Goal: Task Accomplishment & Management: Manage account settings

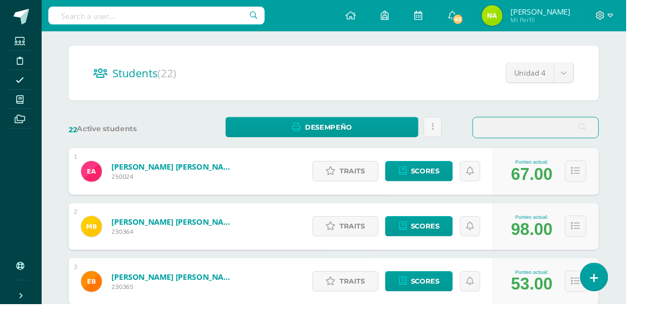
scroll to position [52, 0]
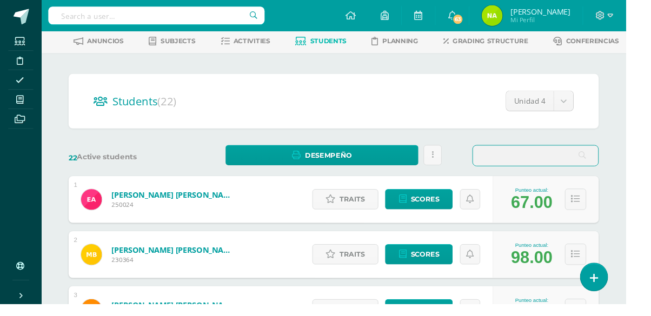
click at [254, 101] on h2 "Students (22)" at bounding box center [347, 105] width 500 height 22
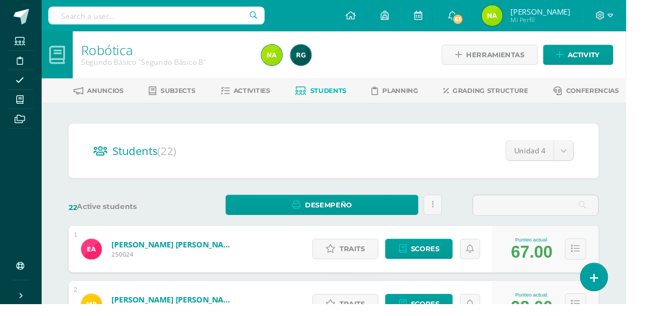
click at [263, 97] on span "Activities" at bounding box center [262, 94] width 38 height 8
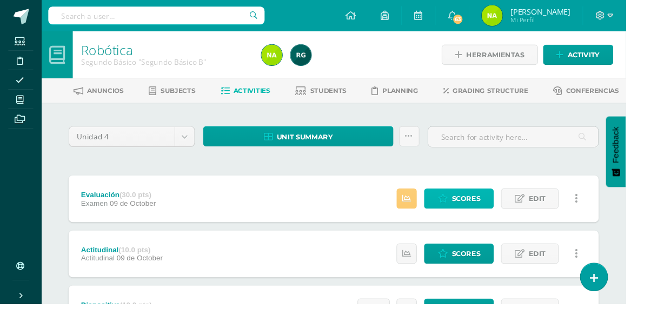
click at [484, 209] on span "Scores" at bounding box center [485, 207] width 30 height 20
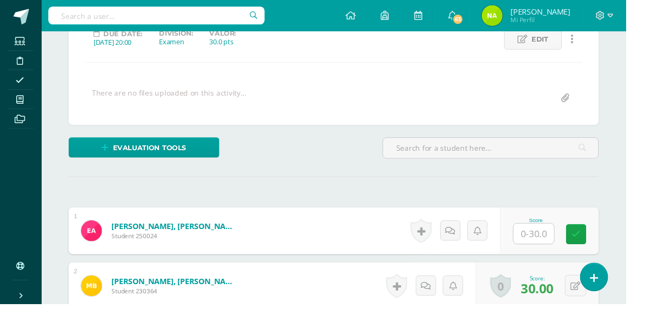
scroll to position [160, 0]
click at [559, 245] on input "text" at bounding box center [555, 242] width 42 height 21
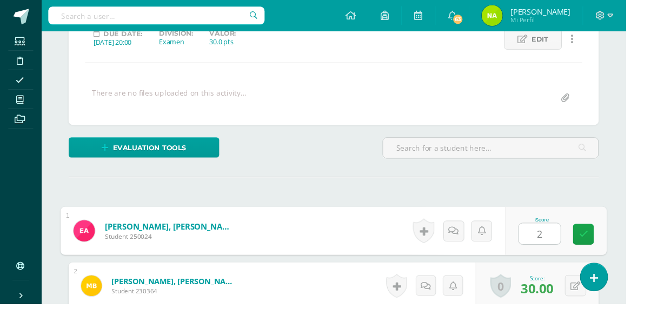
type input "25"
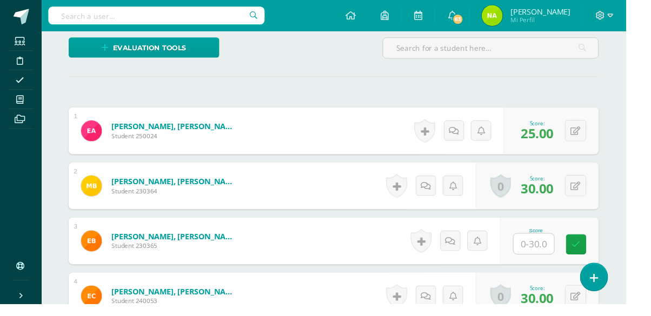
scroll to position [265, 0]
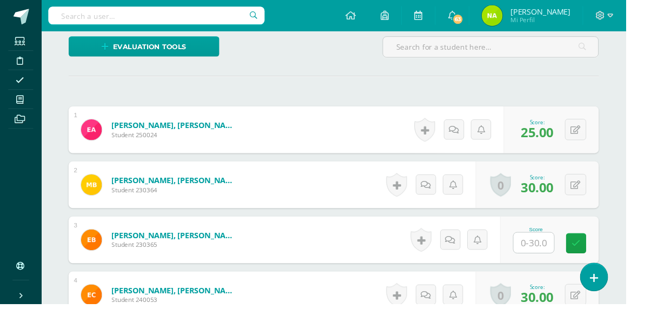
click at [567, 253] on input "text" at bounding box center [555, 252] width 42 height 21
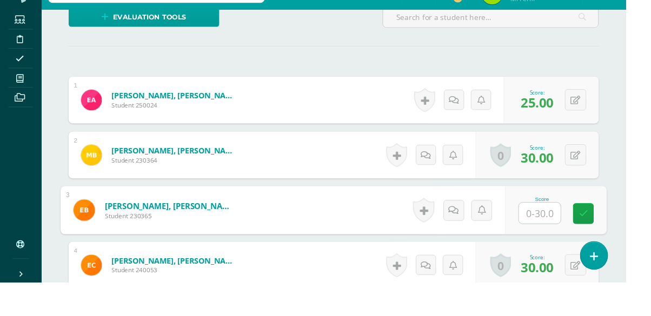
scroll to position [292, 0]
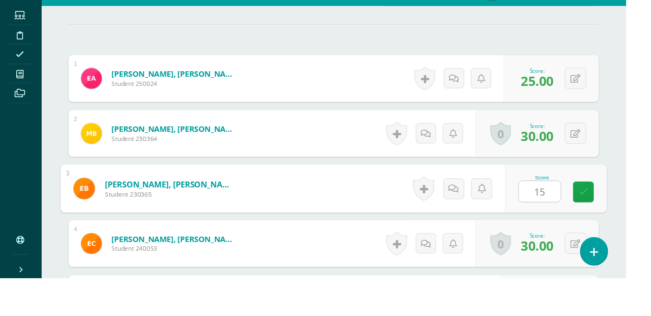
type input "15"
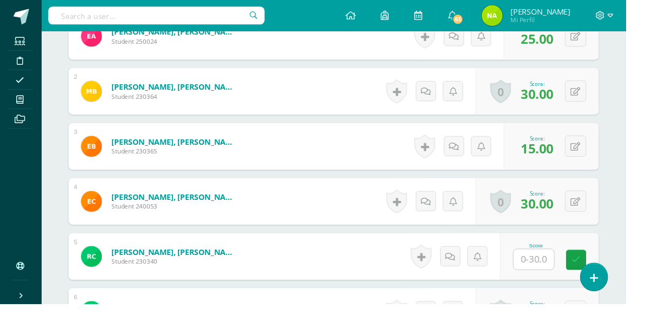
click at [569, 270] on input "text" at bounding box center [555, 270] width 42 height 21
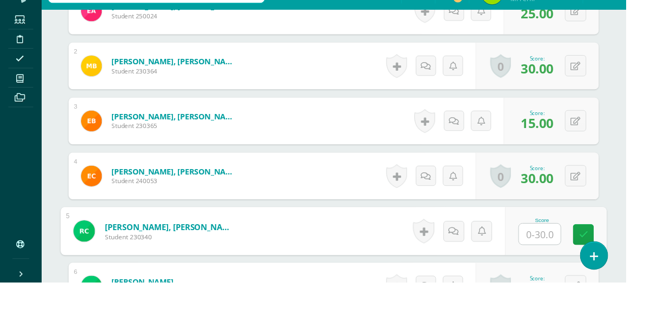
scroll to position [389, 0]
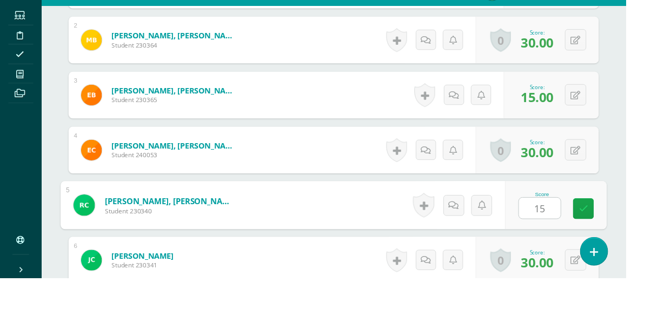
type input "15"
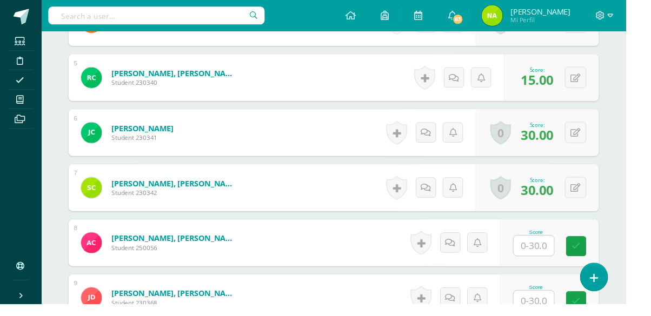
scroll to position [549, 0]
click at [558, 258] on input "text" at bounding box center [555, 255] width 42 height 21
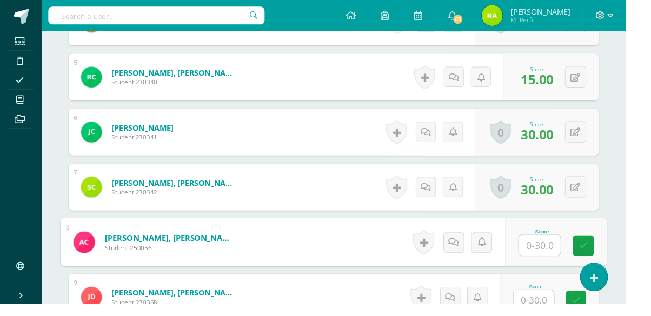
scroll to position [576, 0]
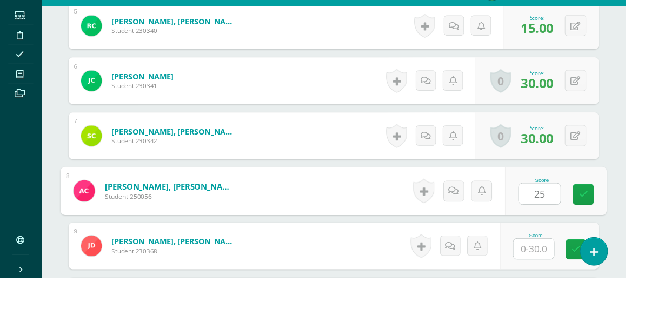
type input "25"
click at [645, 251] on div "Robótica Segundo Básico "Segundo Básico B" Herramientas Detalle de asistencias …" at bounding box center [347, 316] width 608 height 1719
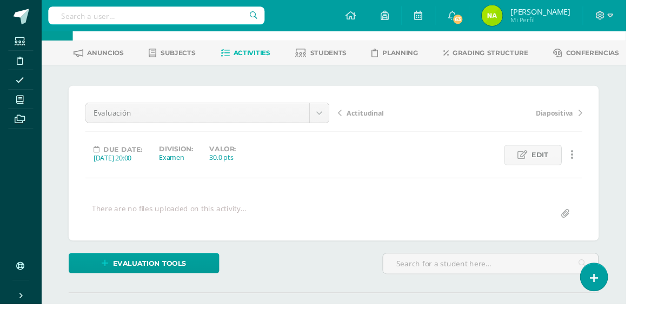
scroll to position [30, 0]
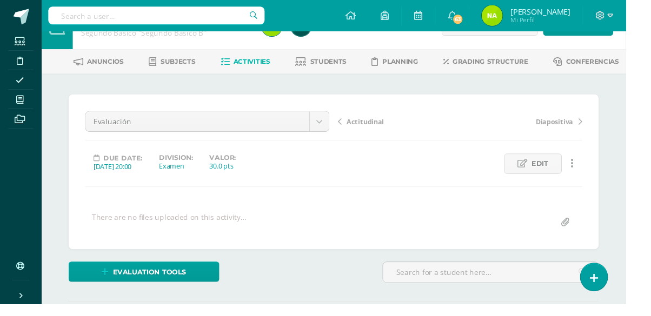
click at [543, 283] on input "text" at bounding box center [510, 283] width 224 height 21
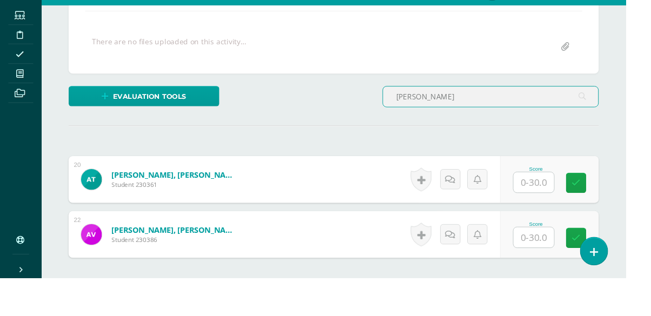
scroll to position [187, 0]
type input "ANDRE"
click at [564, 222] on input "text" at bounding box center [555, 216] width 42 height 21
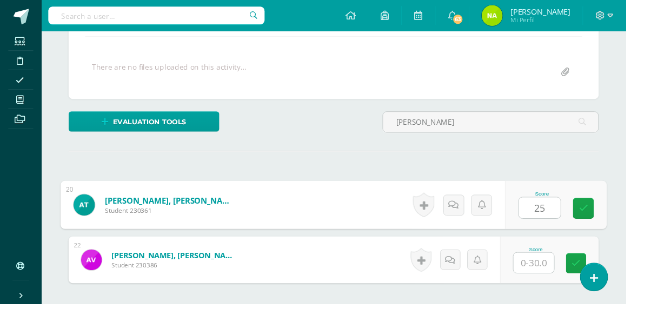
type input "25"
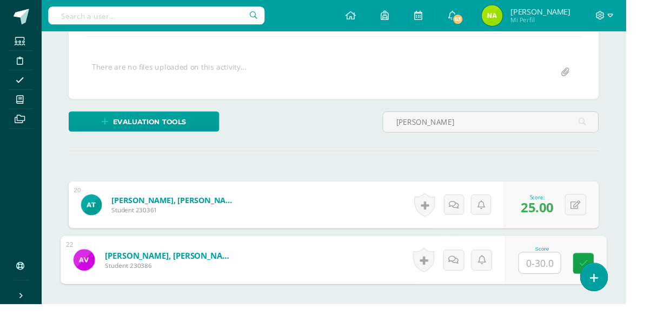
click at [570, 131] on input "ANDRE" at bounding box center [510, 127] width 224 height 21
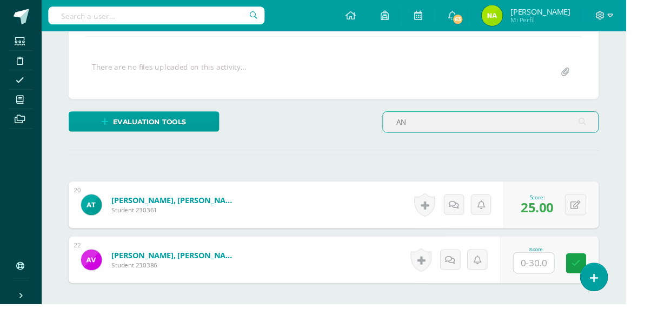
type input "A"
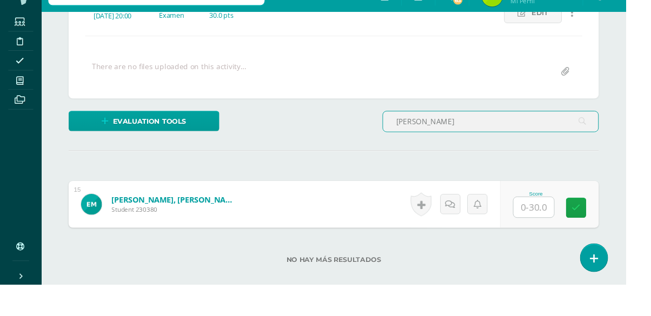
scroll to position [168, 0]
type input "ENRIQUE"
click at [572, 235] on input "text" at bounding box center [555, 235] width 42 height 21
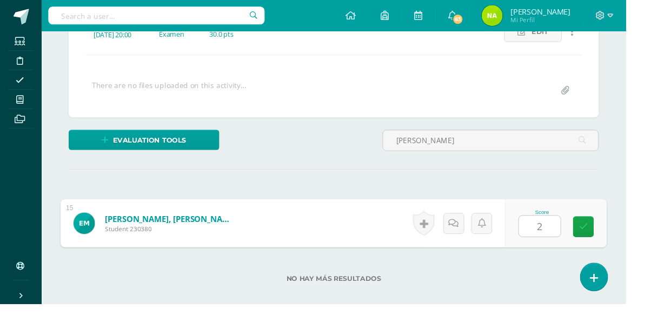
type input "25"
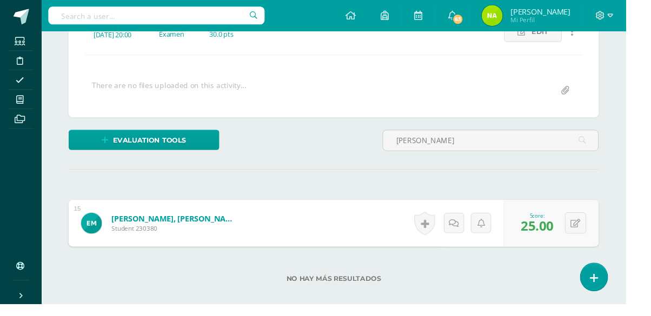
click at [582, 148] on input "ENRIQUE" at bounding box center [510, 146] width 224 height 21
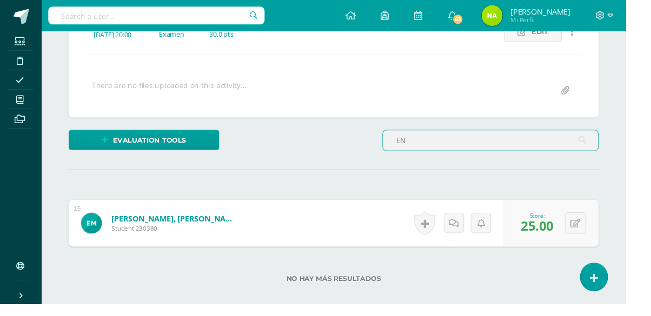
type input "E"
type input "PAOLA"
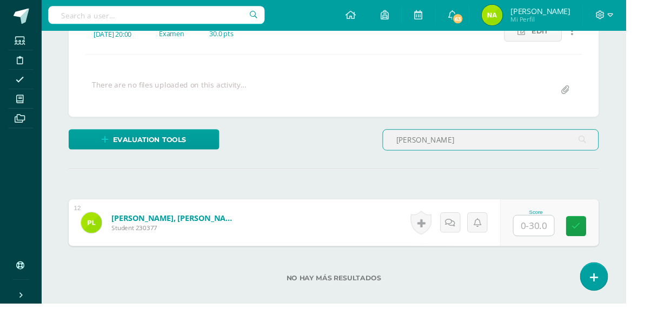
click at [564, 239] on input "text" at bounding box center [555, 235] width 42 height 21
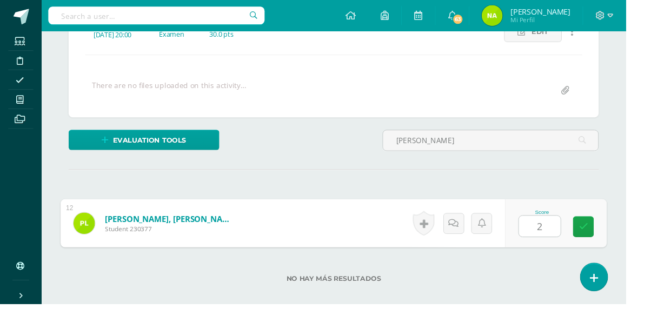
type input "25"
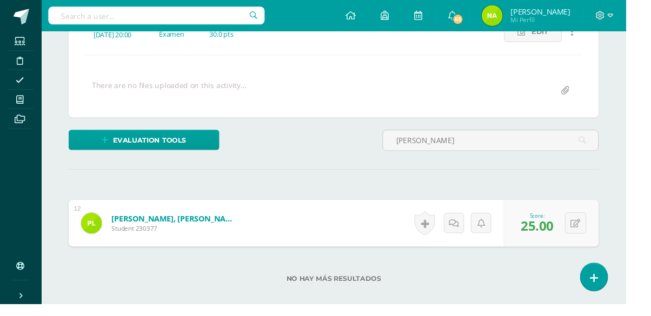
click at [571, 144] on input "PAOLA" at bounding box center [510, 146] width 224 height 21
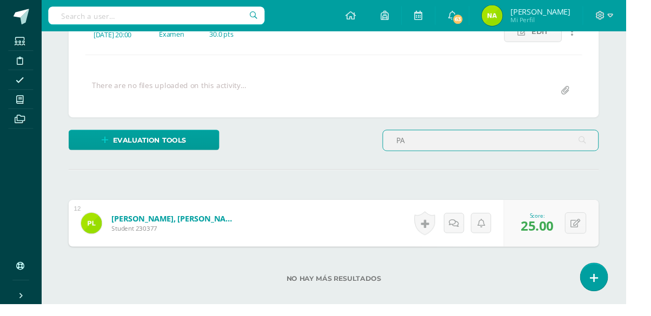
type input "P"
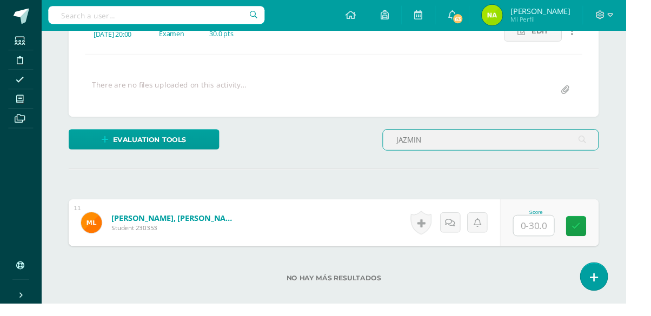
type input "JAZMIN"
click at [568, 241] on input "text" at bounding box center [555, 235] width 42 height 21
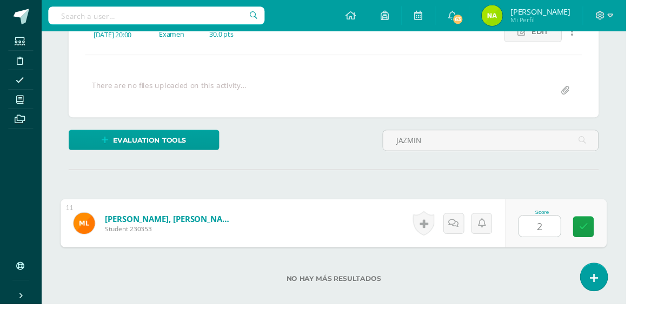
type input "25"
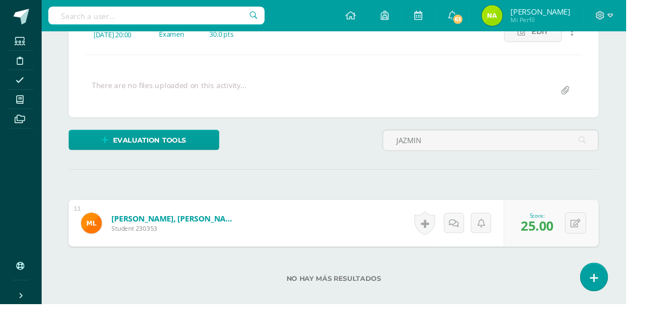
click at [574, 142] on input "JAZMIN" at bounding box center [510, 146] width 224 height 21
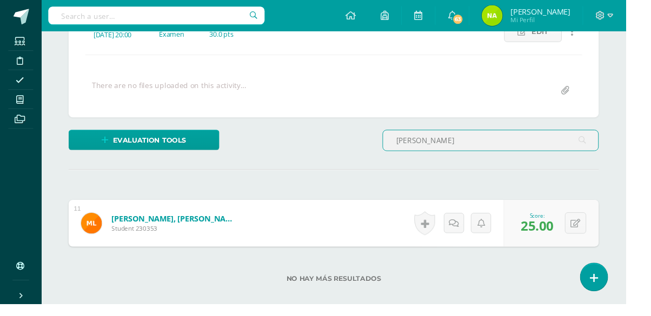
type input "J"
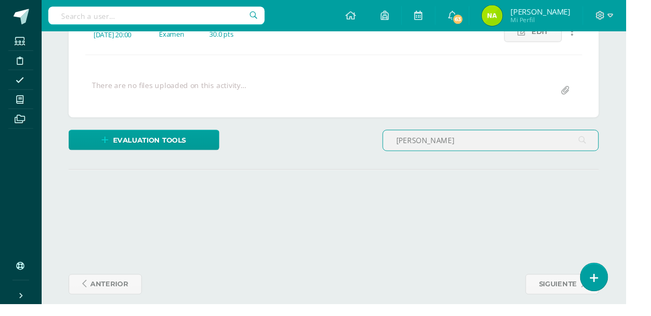
scroll to position [167, 0]
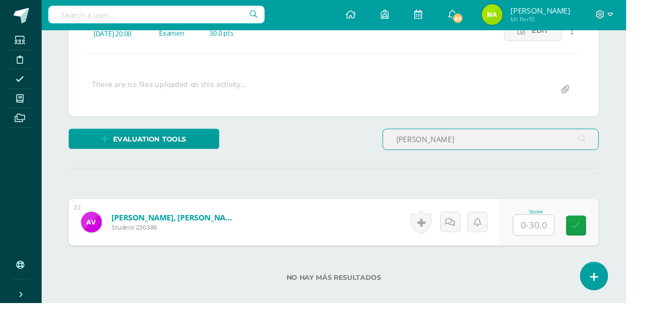
type input "ANDREA VI"
click at [568, 240] on input "text" at bounding box center [555, 235] width 42 height 21
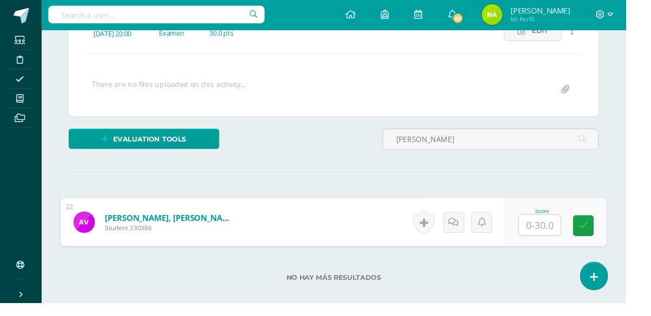
scroll to position [168, 0]
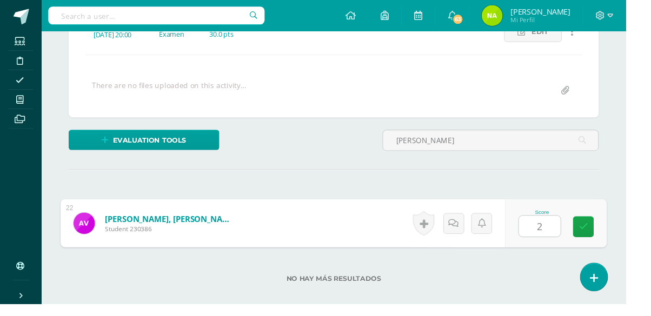
type input "25"
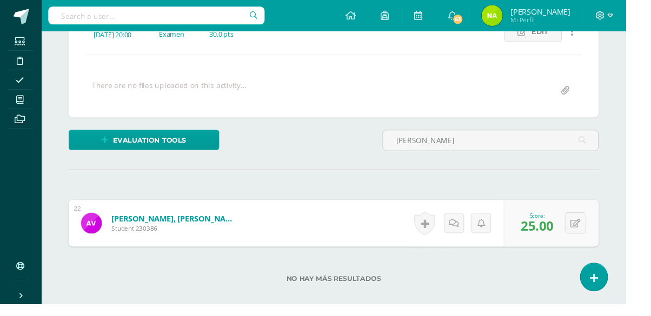
click at [548, 150] on input "ANDREA VI" at bounding box center [510, 146] width 224 height 21
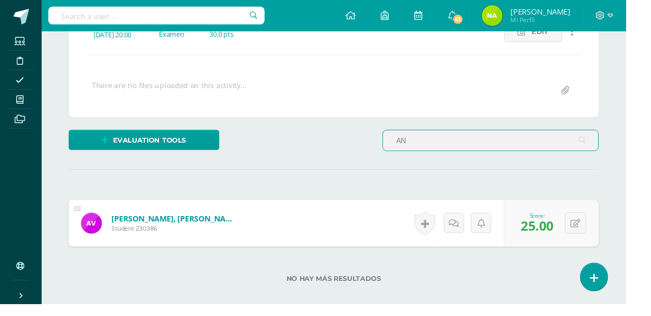
type input "A"
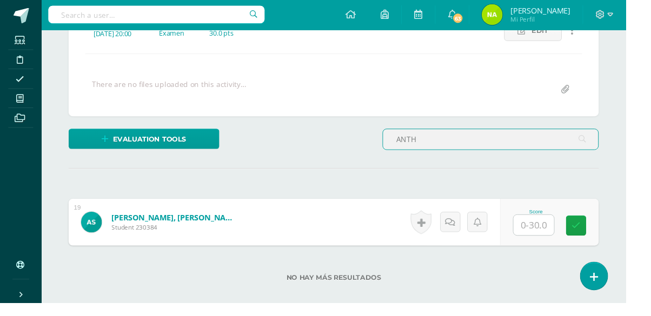
type input "ANTH"
click at [555, 237] on input "text" at bounding box center [555, 235] width 42 height 21
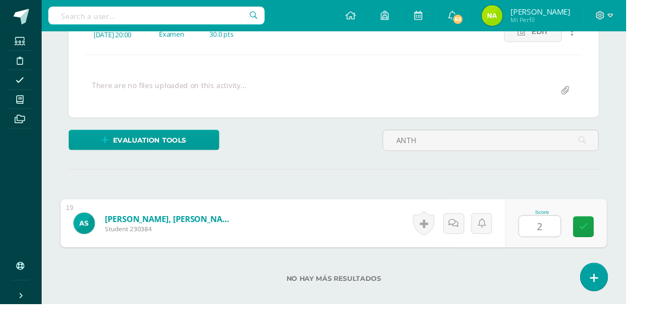
type input "25"
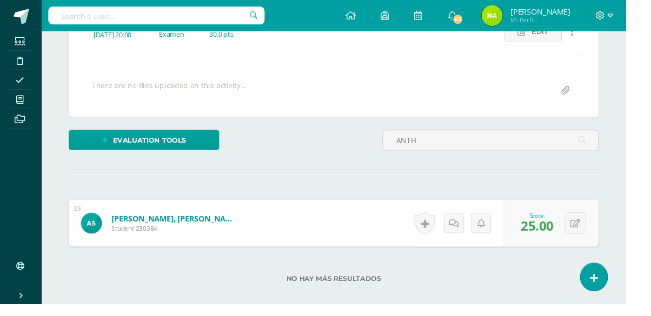
click at [553, 148] on input "ANTH" at bounding box center [510, 146] width 224 height 21
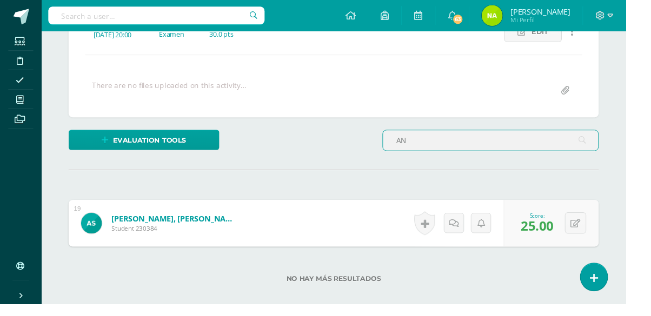
type input "A"
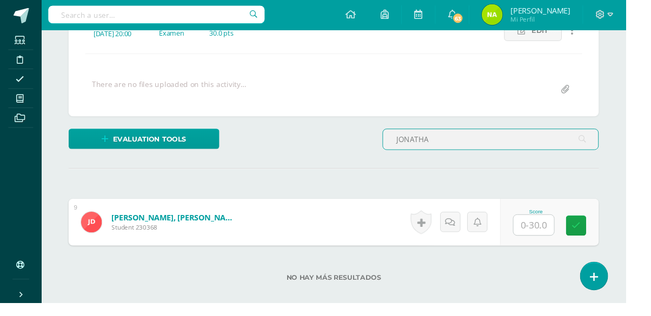
type input "JONATHA"
click at [566, 239] on input "text" at bounding box center [555, 235] width 42 height 21
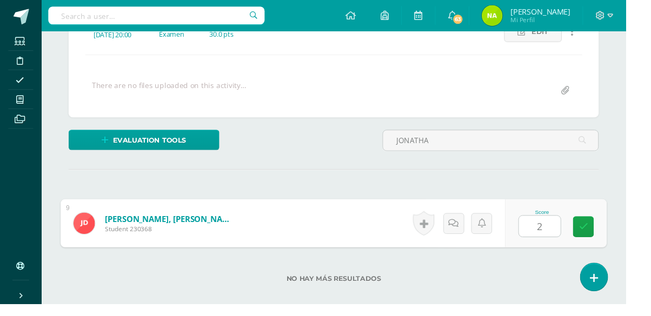
type input "25"
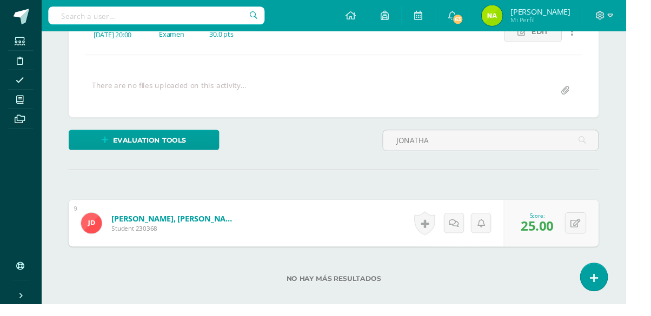
click at [547, 149] on input "JONATHA" at bounding box center [510, 146] width 224 height 21
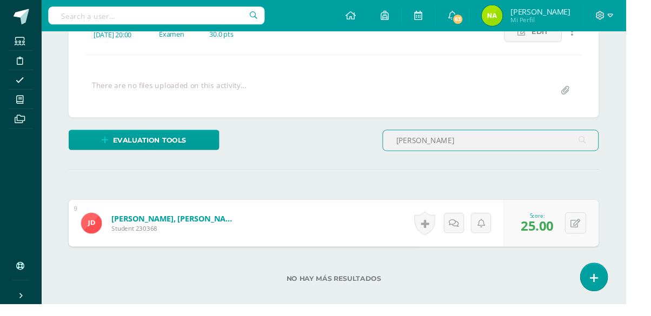
type input "J"
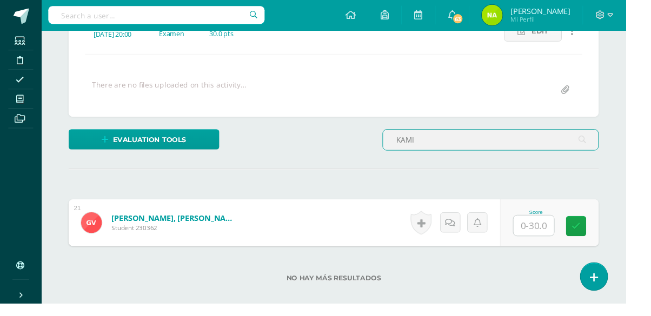
type input "KAMI"
click at [569, 238] on input "text" at bounding box center [555, 235] width 42 height 21
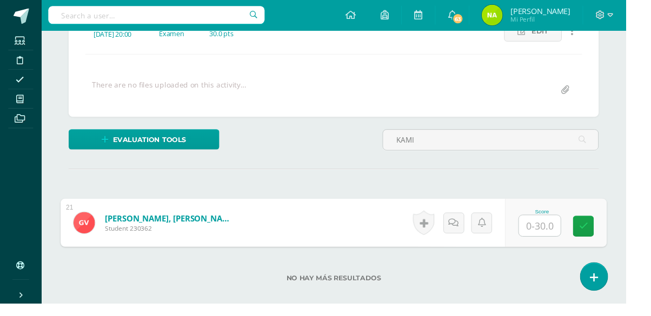
scroll to position [168, 0]
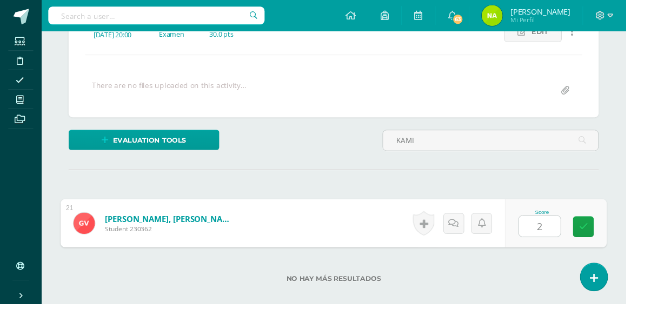
type input "25"
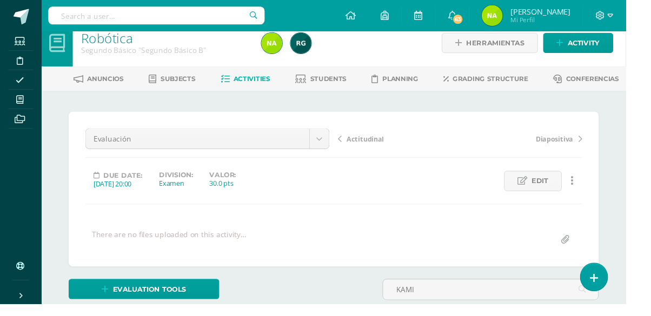
scroll to position [11, 0]
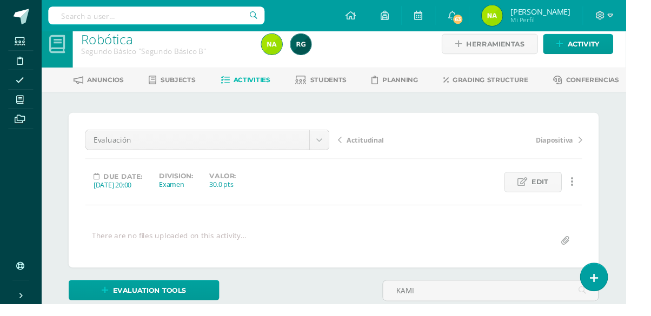
click at [549, 303] on input "KAMI" at bounding box center [510, 302] width 224 height 21
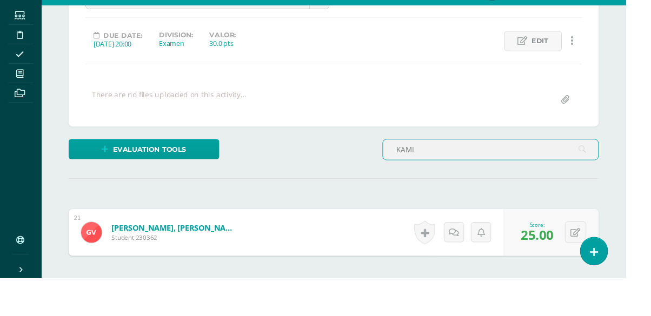
scroll to position [135, 0]
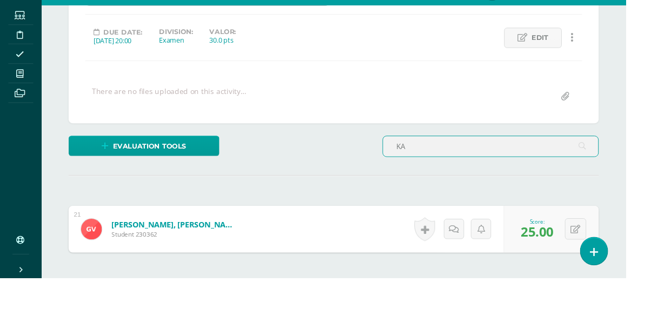
type input "K"
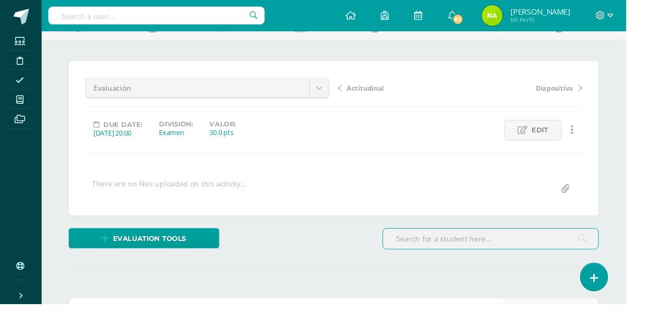
scroll to position [0, 0]
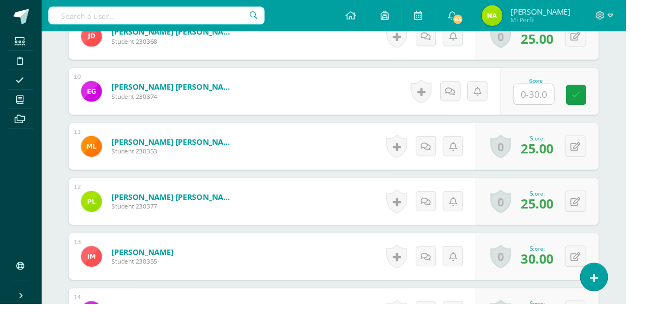
scroll to position [820, 0]
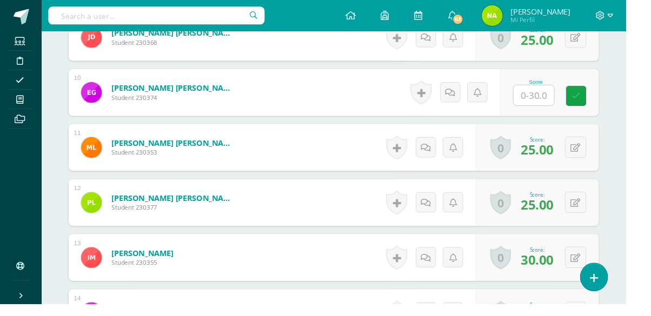
click at [568, 100] on input "text" at bounding box center [555, 99] width 42 height 21
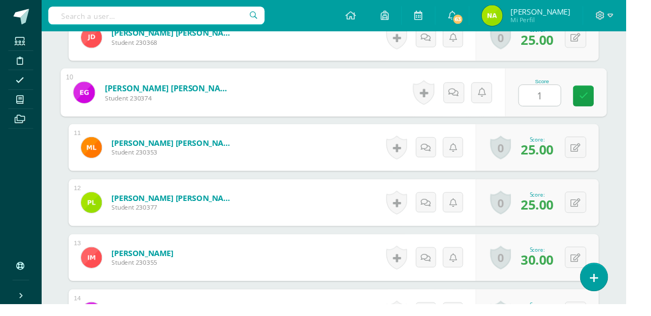
type input "15"
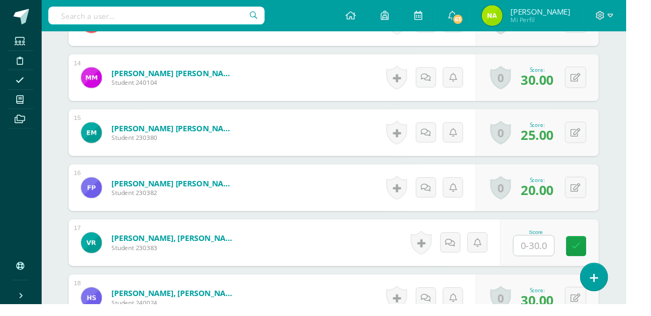
scroll to position [1068, 0]
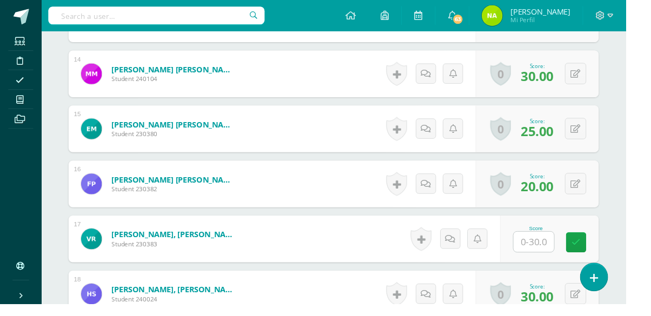
click at [570, 254] on input "text" at bounding box center [555, 251] width 42 height 21
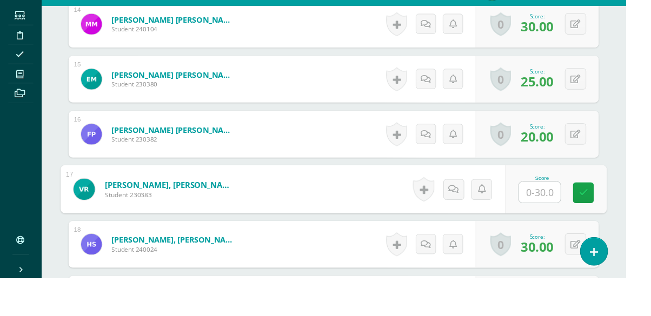
scroll to position [1095, 0]
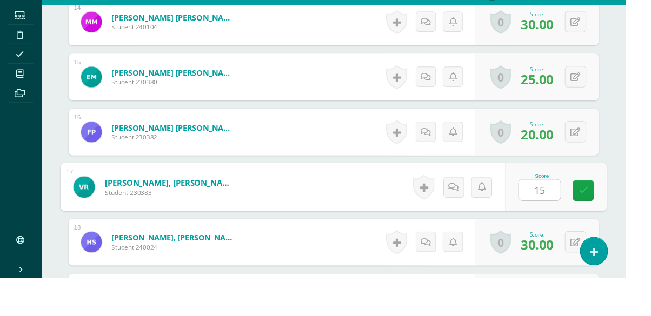
type input "15"
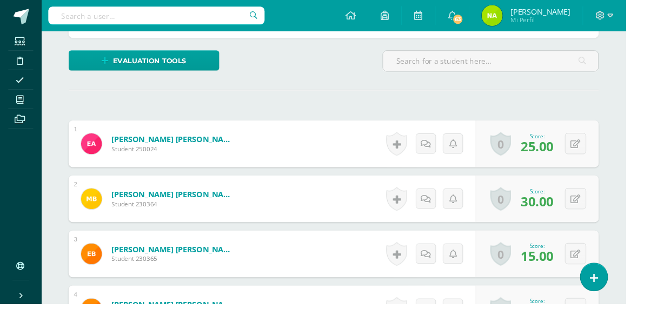
scroll to position [0, 0]
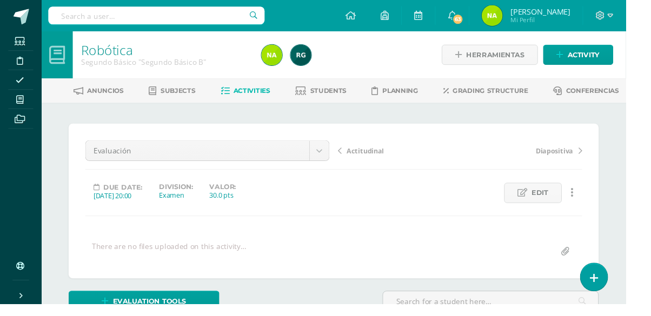
click at [349, 92] on span "Students" at bounding box center [342, 94] width 38 height 8
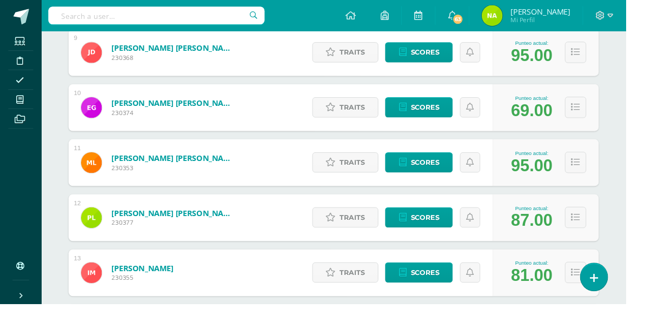
scroll to position [663, 0]
click at [445, 116] on span "Scores" at bounding box center [442, 112] width 30 height 20
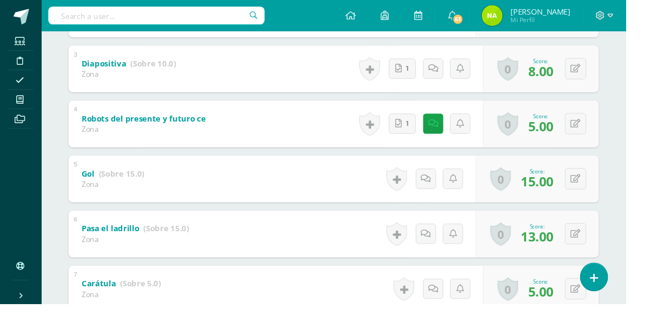
scroll to position [336, 0]
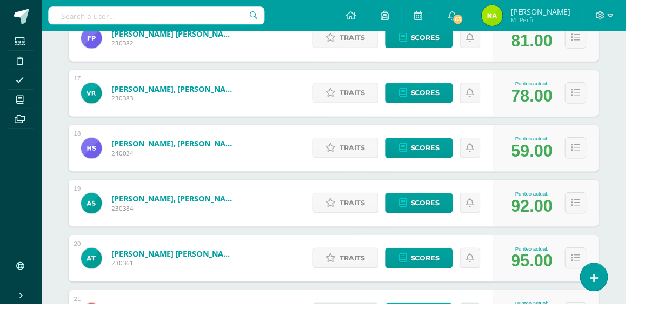
scroll to position [1066, 0]
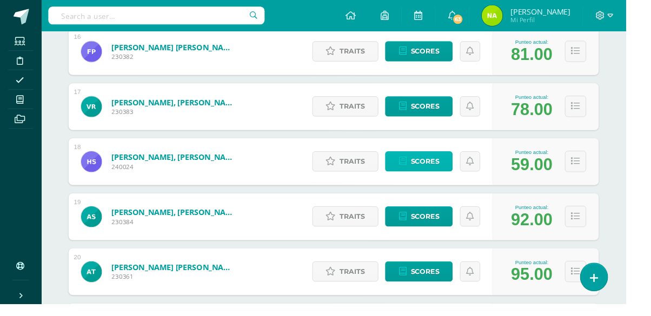
click at [444, 172] on span "Scores" at bounding box center [442, 168] width 30 height 20
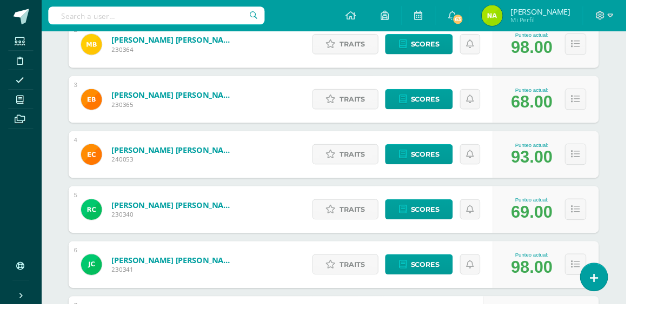
scroll to position [0, 0]
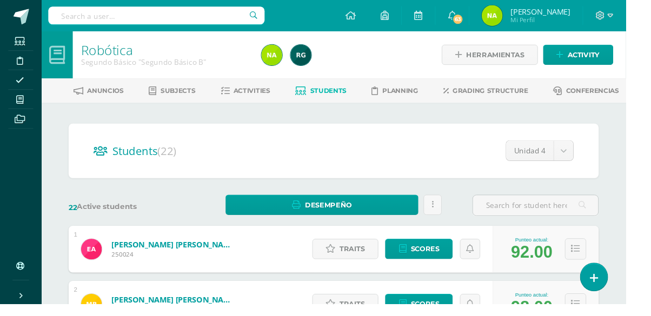
click at [21, 108] on icon at bounding box center [21, 103] width 8 height 9
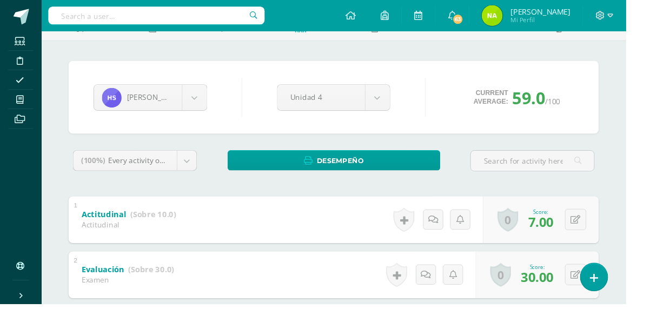
scroll to position [65, 0]
click at [600, 231] on icon at bounding box center [599, 228] width 10 height 9
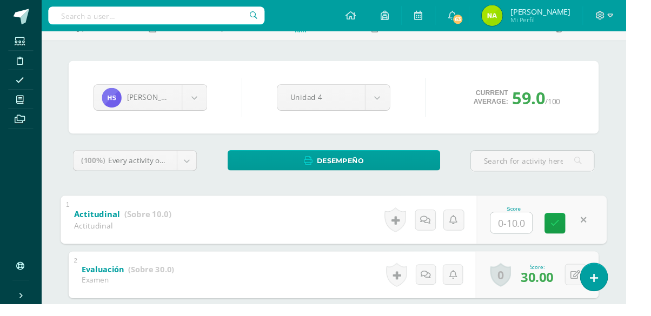
type input "8"
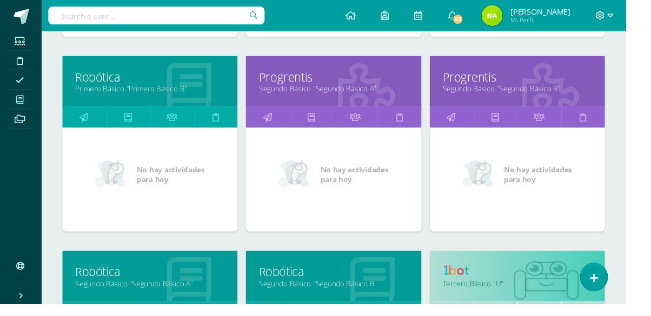
scroll to position [348, 0]
click at [119, 288] on link "Robótica" at bounding box center [155, 283] width 155 height 17
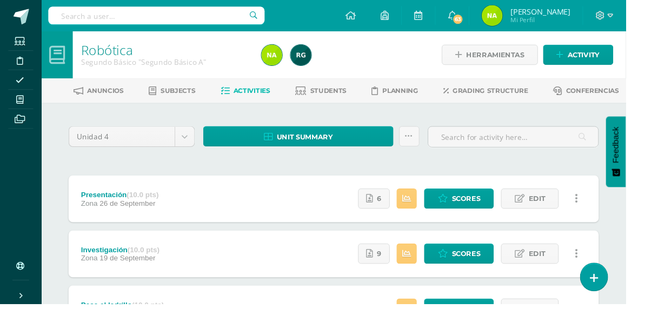
click at [347, 97] on span "Students" at bounding box center [342, 94] width 38 height 8
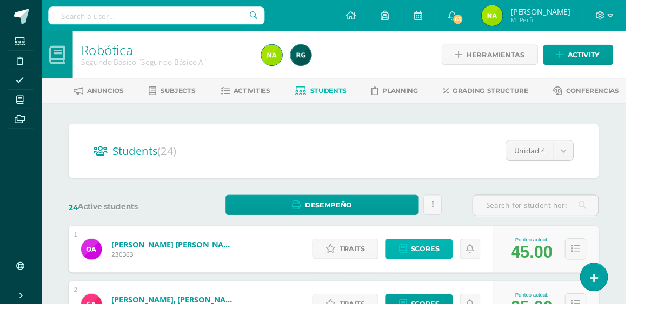
click at [453, 266] on span "Scores" at bounding box center [442, 259] width 30 height 20
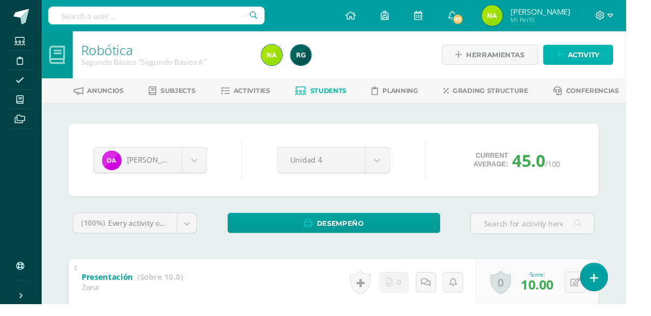
click at [619, 58] on span "Activity" at bounding box center [607, 57] width 34 height 20
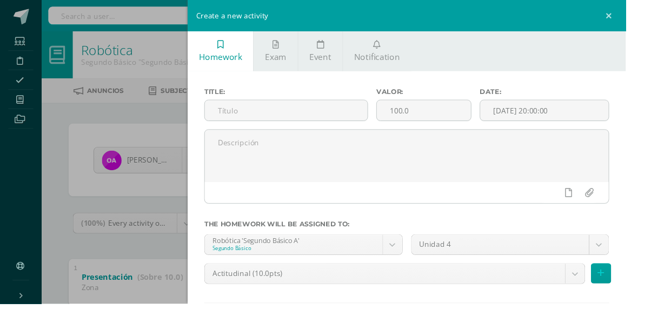
click at [370, 116] on input "text" at bounding box center [297, 114] width 169 height 21
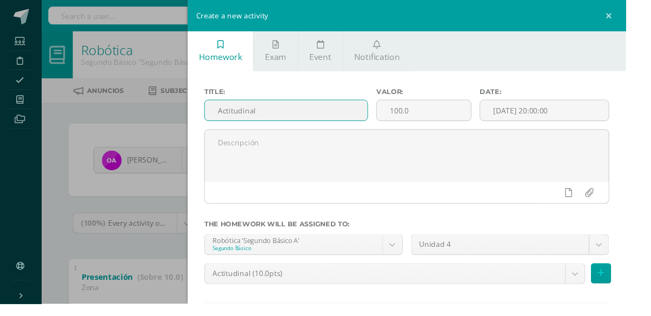
type input "Actitudinal"
click at [489, 118] on input "100.0" at bounding box center [441, 114] width 98 height 21
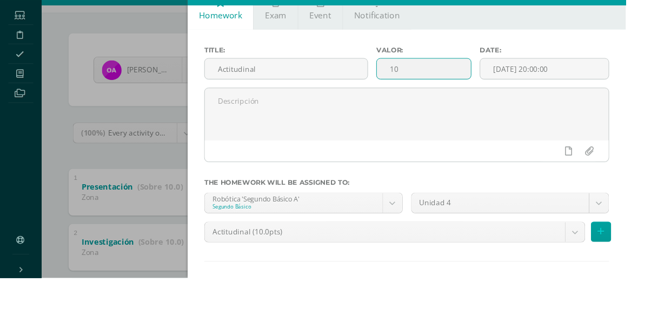
scroll to position [71, 0]
type input "10"
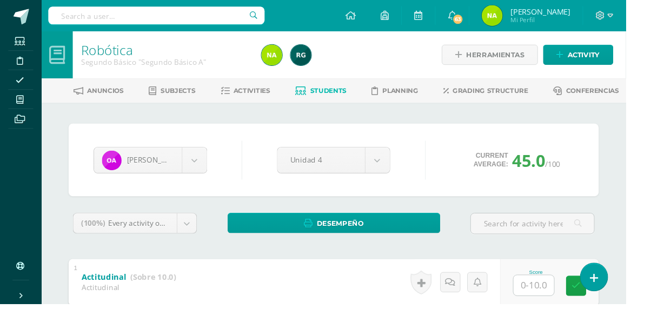
click at [277, 93] on span "Activities" at bounding box center [262, 94] width 38 height 8
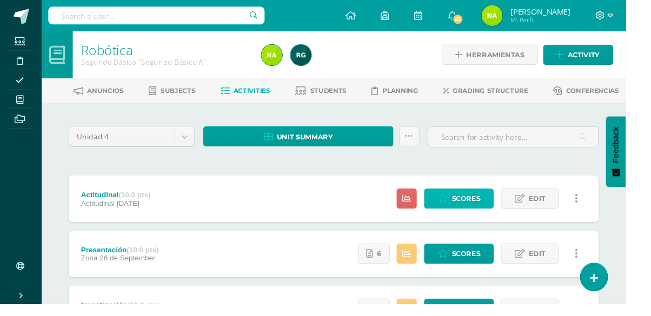
click at [487, 205] on span "Scores" at bounding box center [485, 207] width 30 height 20
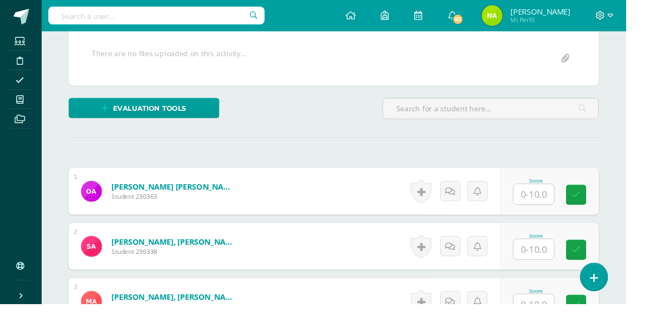
scroll to position [209, 0]
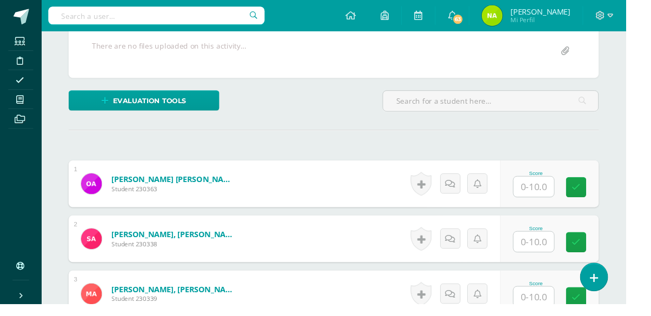
click at [558, 192] on input "text" at bounding box center [555, 194] width 42 height 21
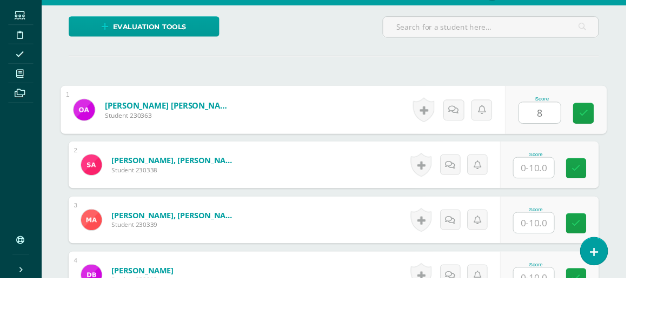
type input "8"
click at [566, 204] on input "text" at bounding box center [555, 201] width 42 height 21
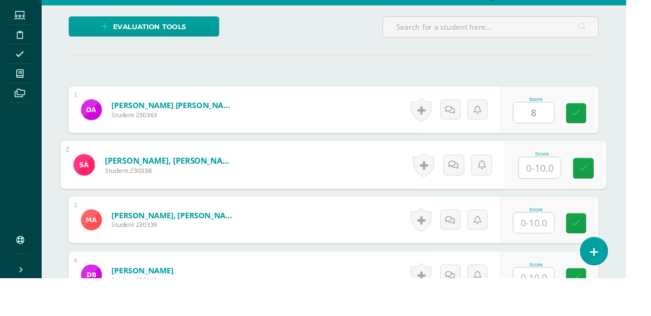
scroll to position [259, 0]
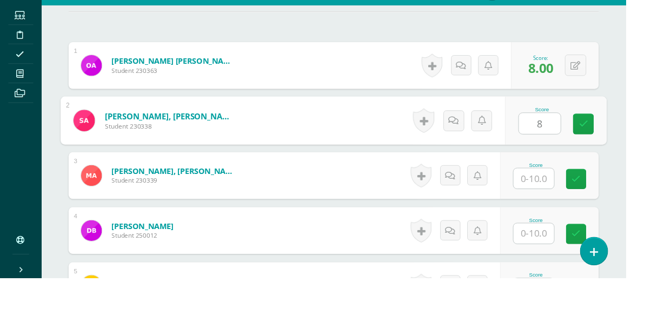
type input "8"
click at [558, 215] on input "text" at bounding box center [555, 212] width 42 height 21
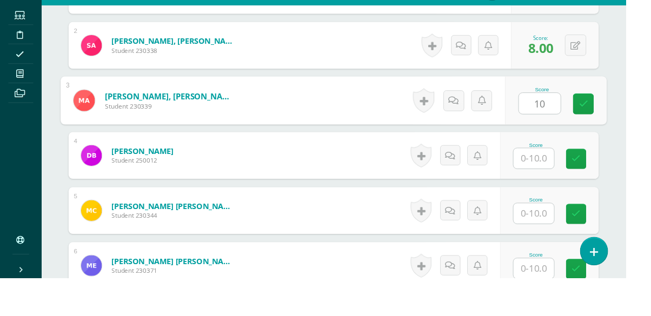
scroll to position [384, 0]
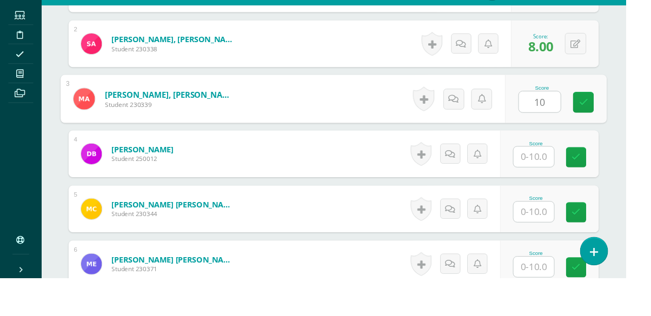
type input "10"
click at [559, 193] on input "text" at bounding box center [555, 190] width 42 height 21
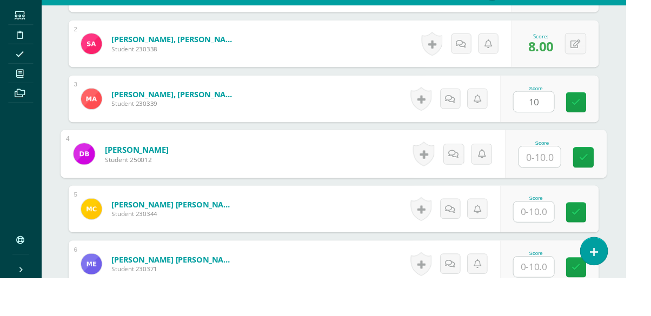
scroll to position [385, 0]
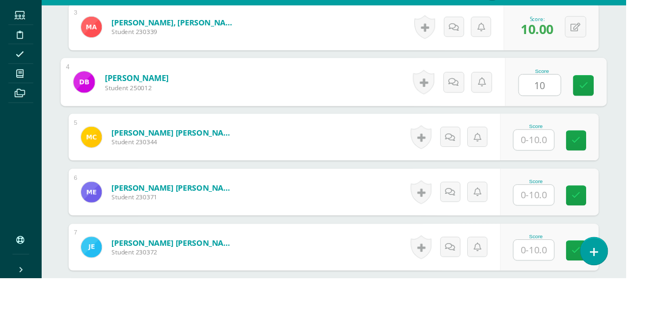
type input "10"
click at [556, 176] on input "text" at bounding box center [555, 172] width 42 height 21
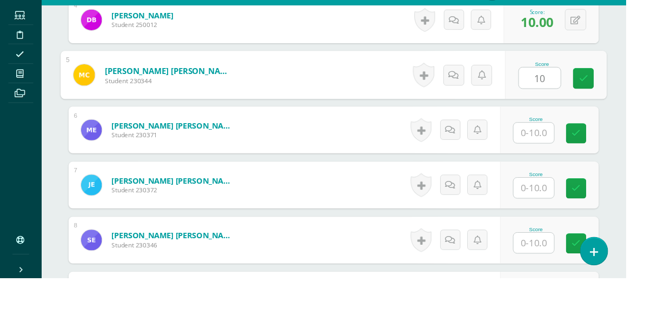
type input "10"
click at [564, 169] on input "text" at bounding box center [555, 165] width 42 height 21
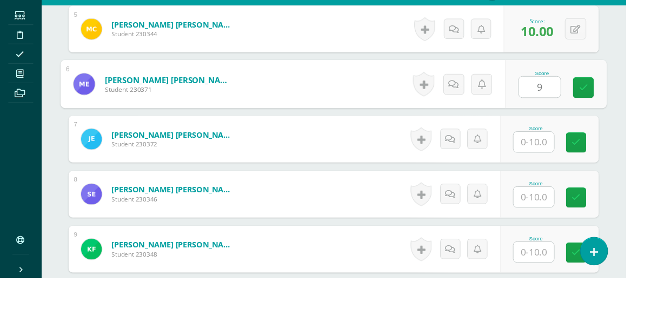
scroll to position [577, 0]
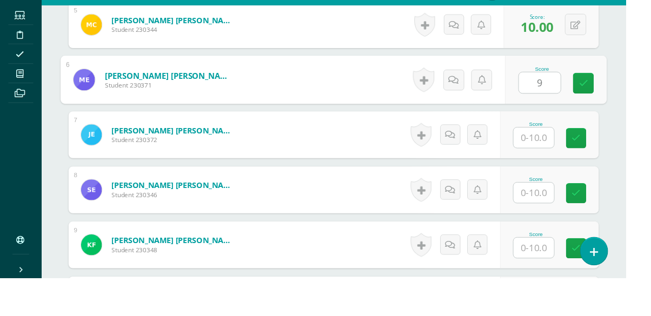
type input "9"
click at [570, 175] on input "text" at bounding box center [555, 170] width 42 height 21
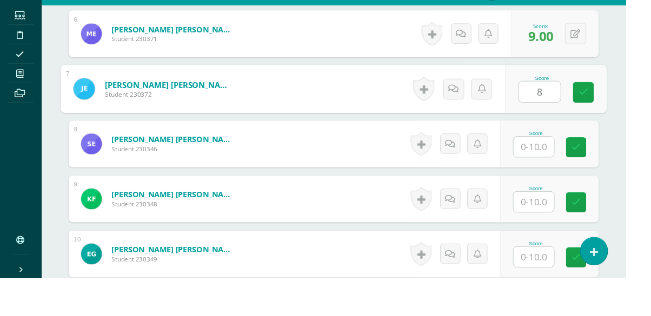
scroll to position [635, 0]
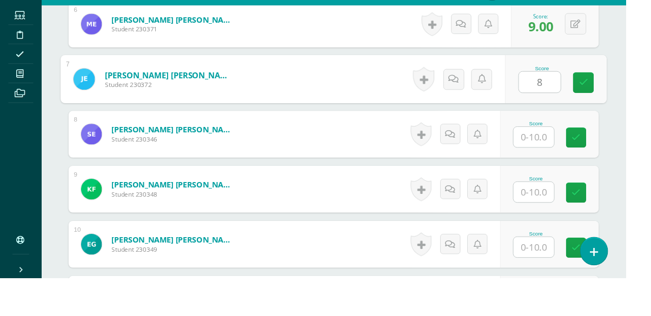
type input "8"
click at [563, 168] on input "text" at bounding box center [555, 169] width 42 height 21
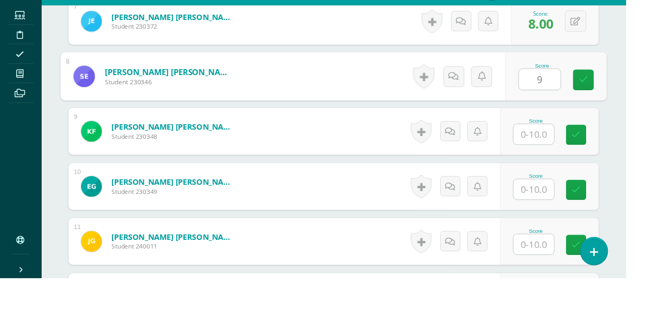
type input "9"
click at [565, 170] on input "text" at bounding box center [555, 166] width 42 height 21
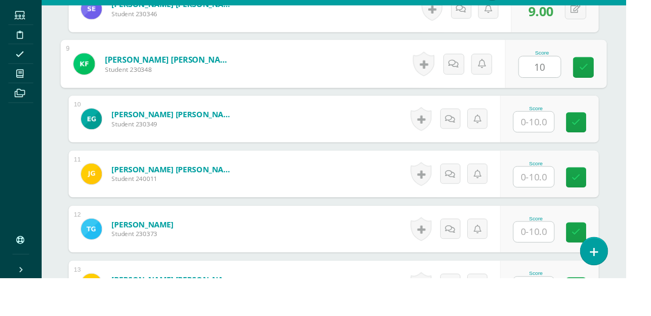
type input "10"
click at [562, 158] on input "text" at bounding box center [555, 153] width 42 height 21
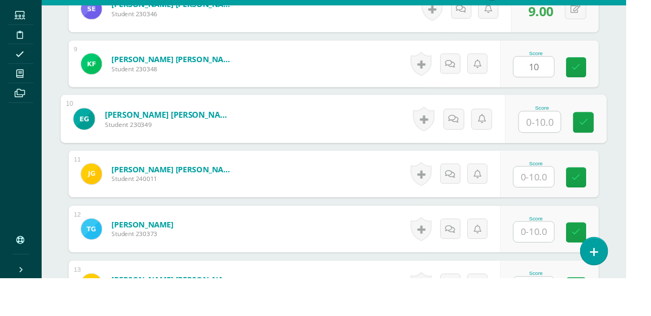
scroll to position [765, 0]
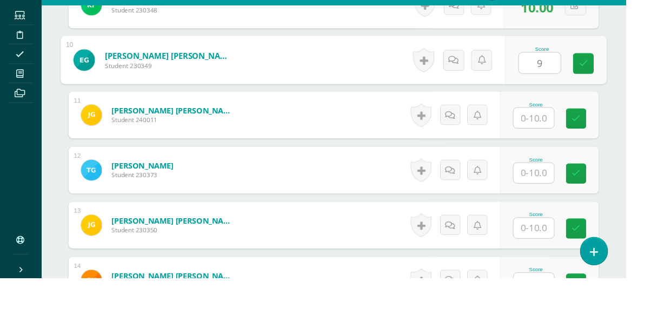
type input "9"
click at [568, 155] on input "text" at bounding box center [555, 149] width 42 height 21
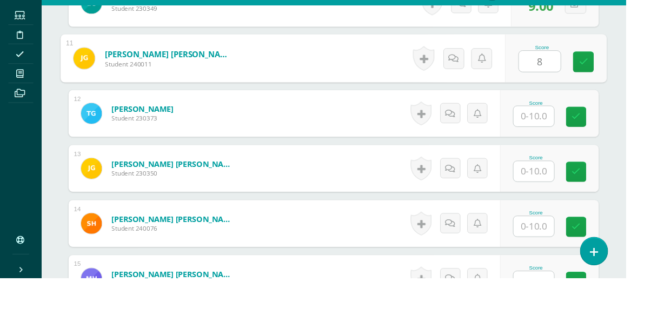
type input "8"
click at [562, 151] on input "text" at bounding box center [555, 147] width 42 height 21
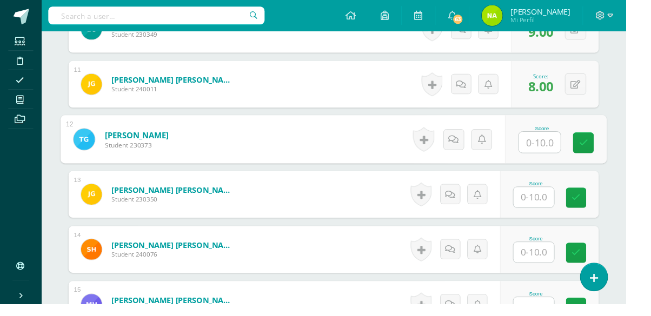
type input "8"
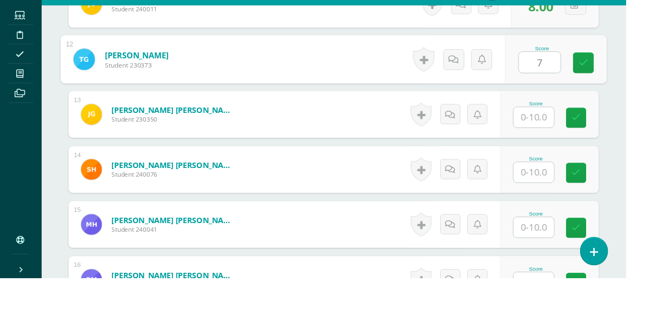
scroll to position [943, 0]
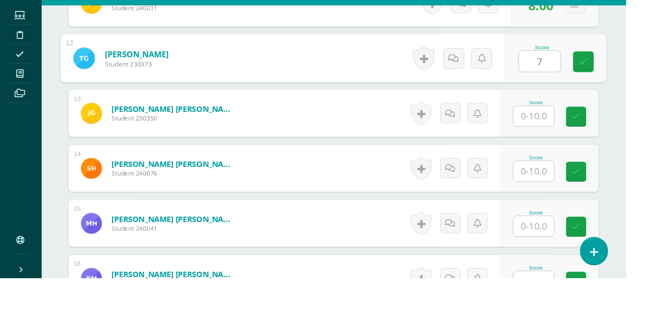
type input "7"
click at [561, 151] on input "text" at bounding box center [555, 147] width 42 height 21
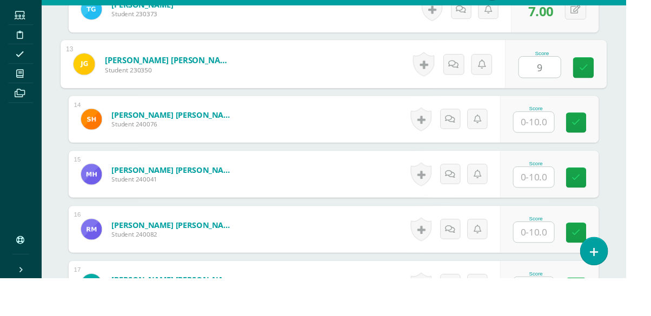
type input "9"
click at [566, 156] on input "text" at bounding box center [555, 153] width 42 height 21
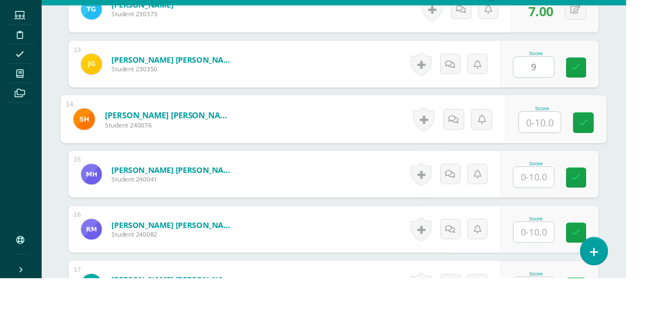
scroll to position [994, 0]
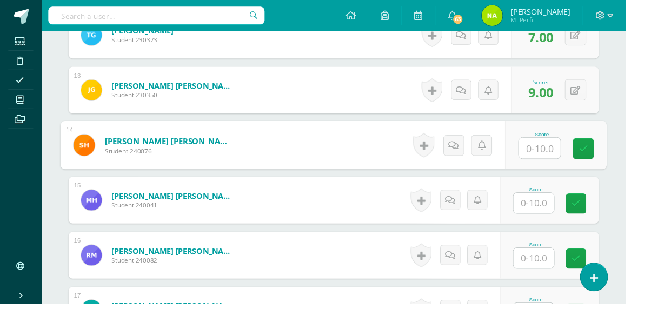
type input "8"
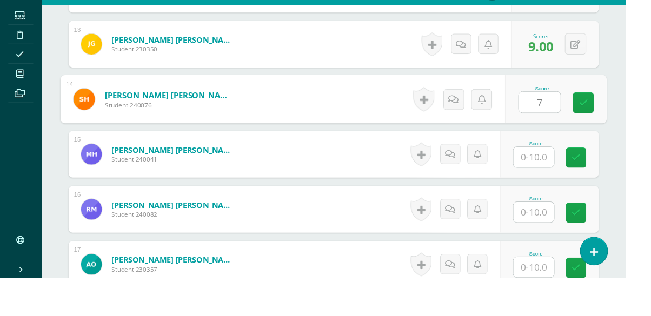
type input "7"
click at [560, 189] on input "text" at bounding box center [555, 190] width 42 height 21
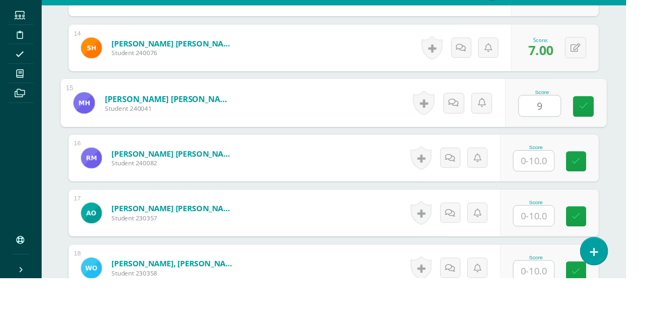
type input "9"
click at [555, 196] on input "text" at bounding box center [555, 194] width 42 height 21
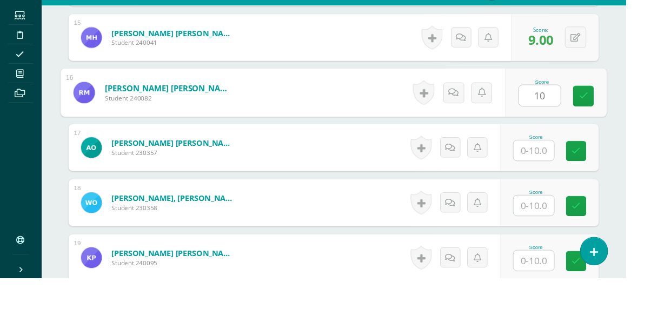
type input "10"
click at [553, 188] on input "text" at bounding box center [555, 183] width 42 height 21
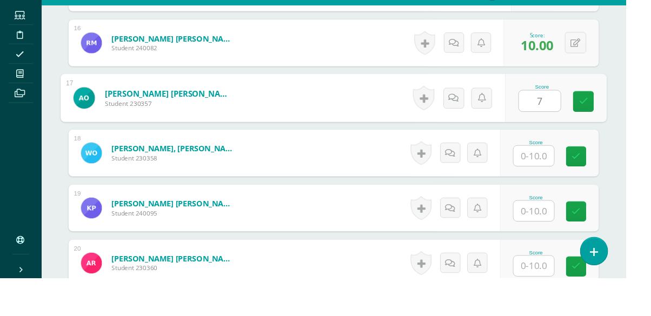
scroll to position [1197, 0]
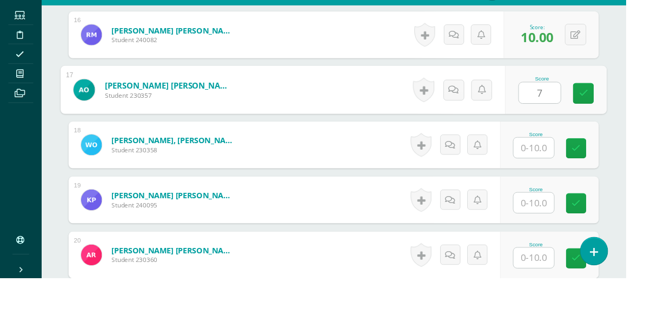
type input "7"
click at [563, 184] on input "text" at bounding box center [555, 180] width 42 height 21
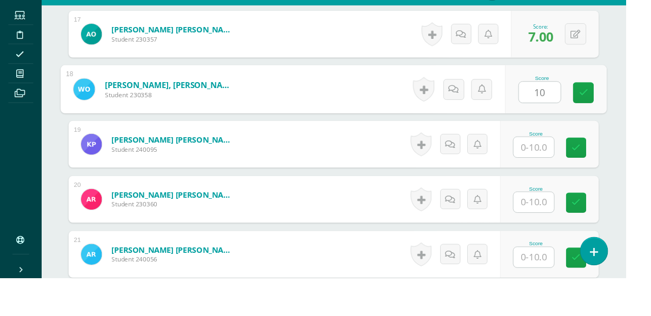
type input "10"
click at [554, 183] on input "text" at bounding box center [555, 180] width 42 height 21
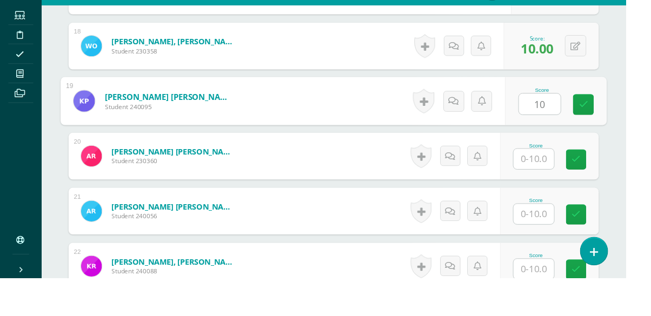
scroll to position [1306, 0]
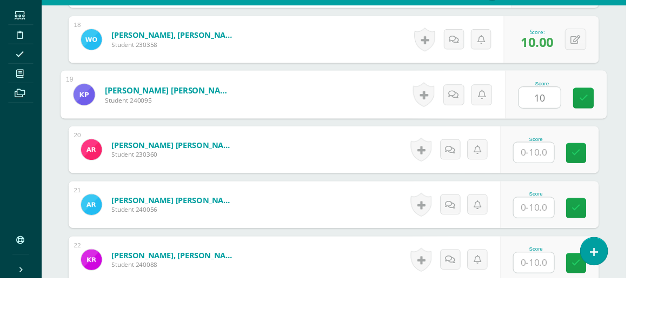
type input "10"
click at [565, 185] on input "text" at bounding box center [555, 185] width 42 height 21
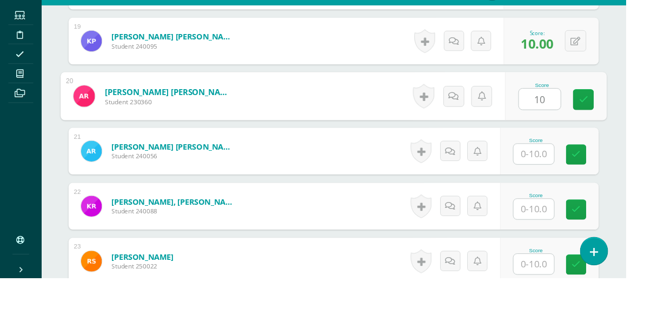
type input "10"
click at [568, 184] on input "text" at bounding box center [555, 187] width 42 height 21
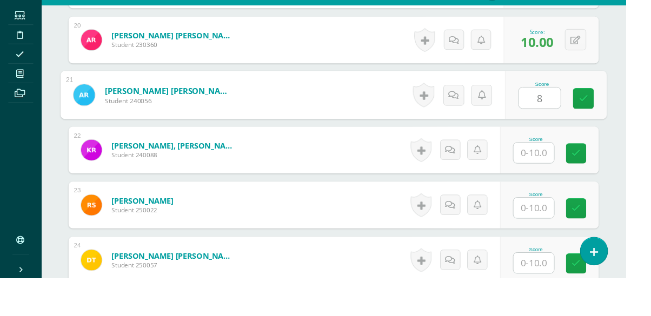
type input "8"
click at [567, 188] on input "text" at bounding box center [555, 186] width 42 height 21
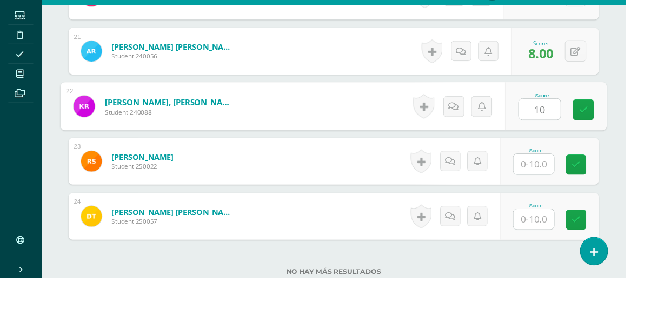
type input "10"
click at [560, 202] on input "text" at bounding box center [555, 197] width 42 height 21
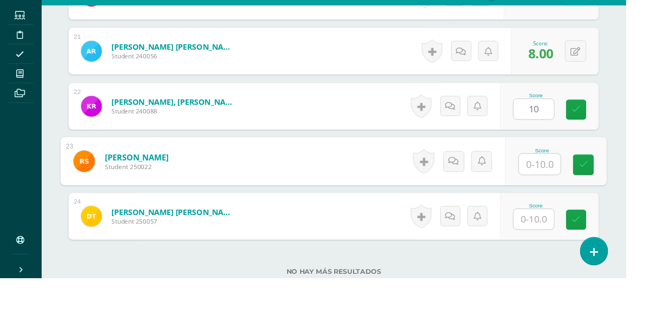
scroll to position [1466, 0]
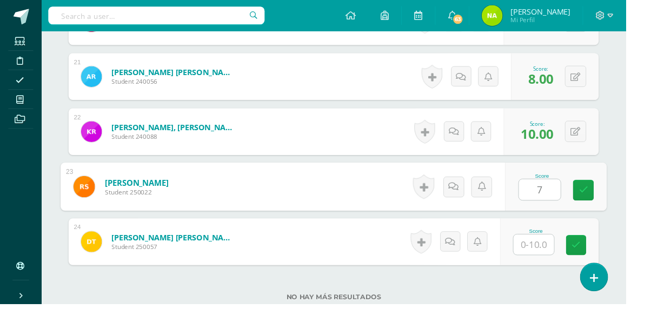
type input "7"
click at [559, 258] on input "text" at bounding box center [555, 254] width 42 height 21
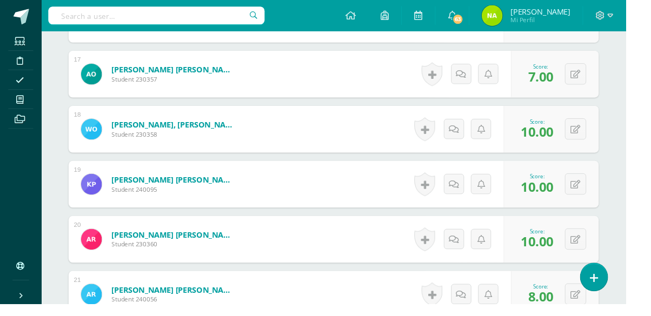
scroll to position [1239, 0]
type input "10"
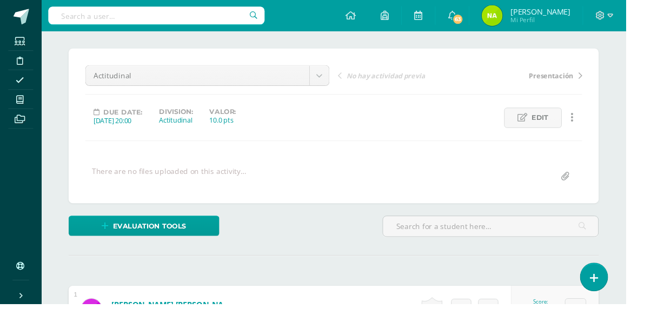
scroll to position [0, 0]
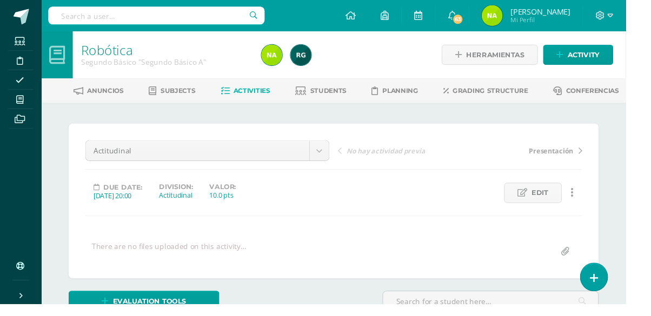
click at [351, 99] on link "Students" at bounding box center [334, 94] width 54 height 17
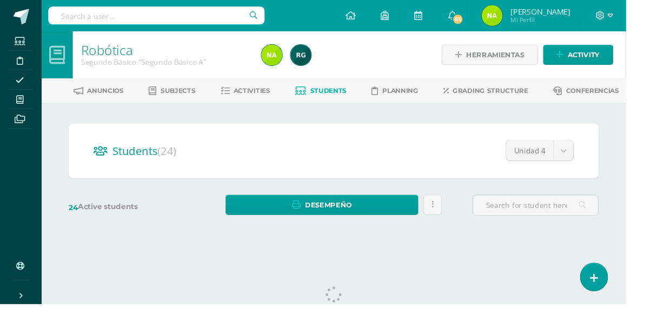
click at [62, 257] on html "Students Discipline Attendance My courses Archivos Soporte Help Reportar un pro…" at bounding box center [325, 128] width 651 height 257
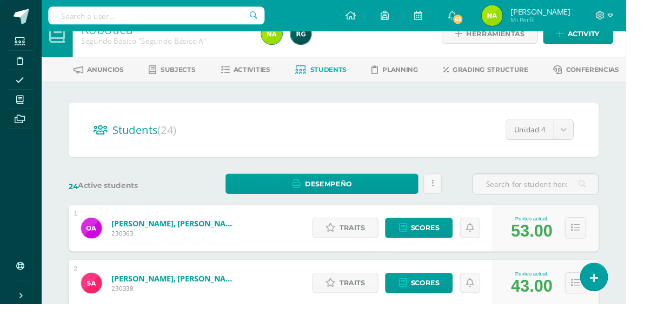
scroll to position [23, 0]
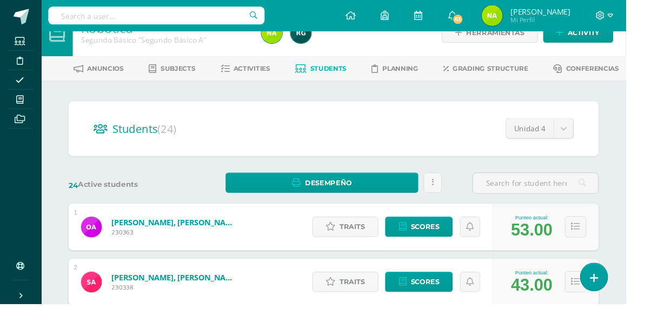
click at [262, 69] on span "Activities" at bounding box center [262, 71] width 38 height 8
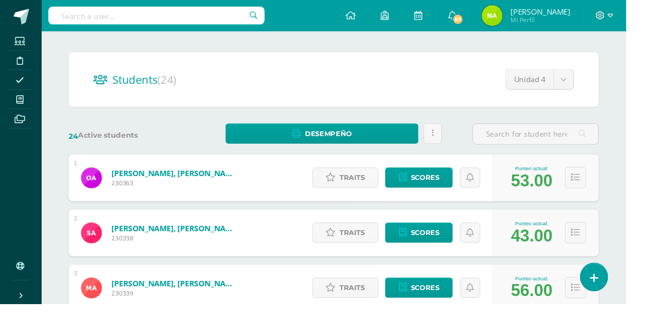
scroll to position [77, 0]
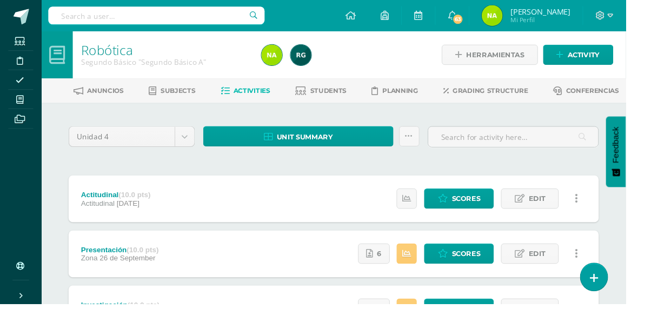
click at [650, 194] on button "Feedback" at bounding box center [640, 158] width 21 height 74
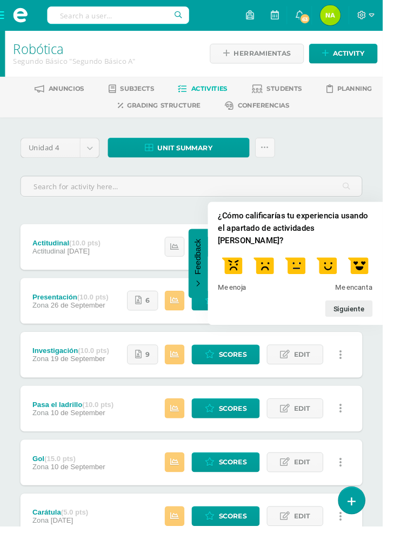
click button "Feedback" at bounding box center [211, 280] width 21 height 74
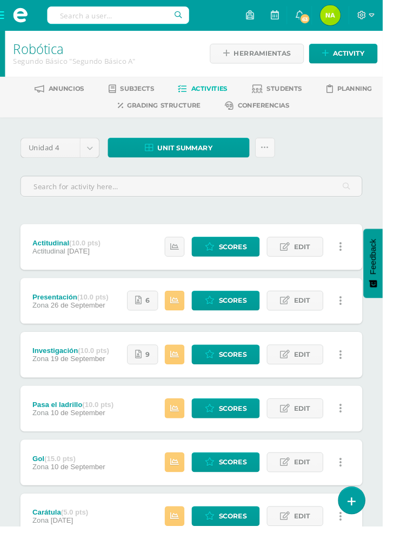
click button "Feedback" at bounding box center [397, 280] width 21 height 74
